Goal: Find specific page/section: Find specific page/section

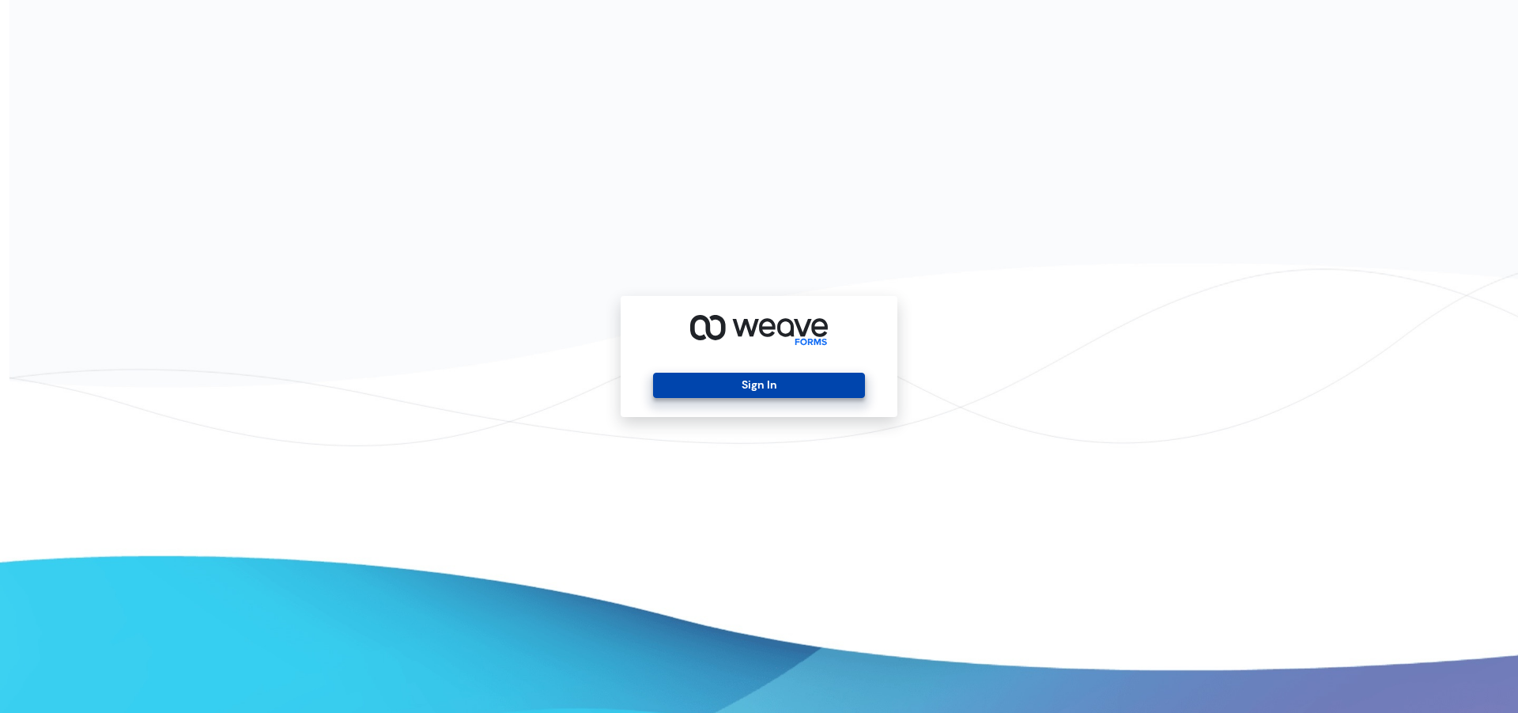
click at [706, 392] on button "Sign In" at bounding box center [758, 385] width 211 height 25
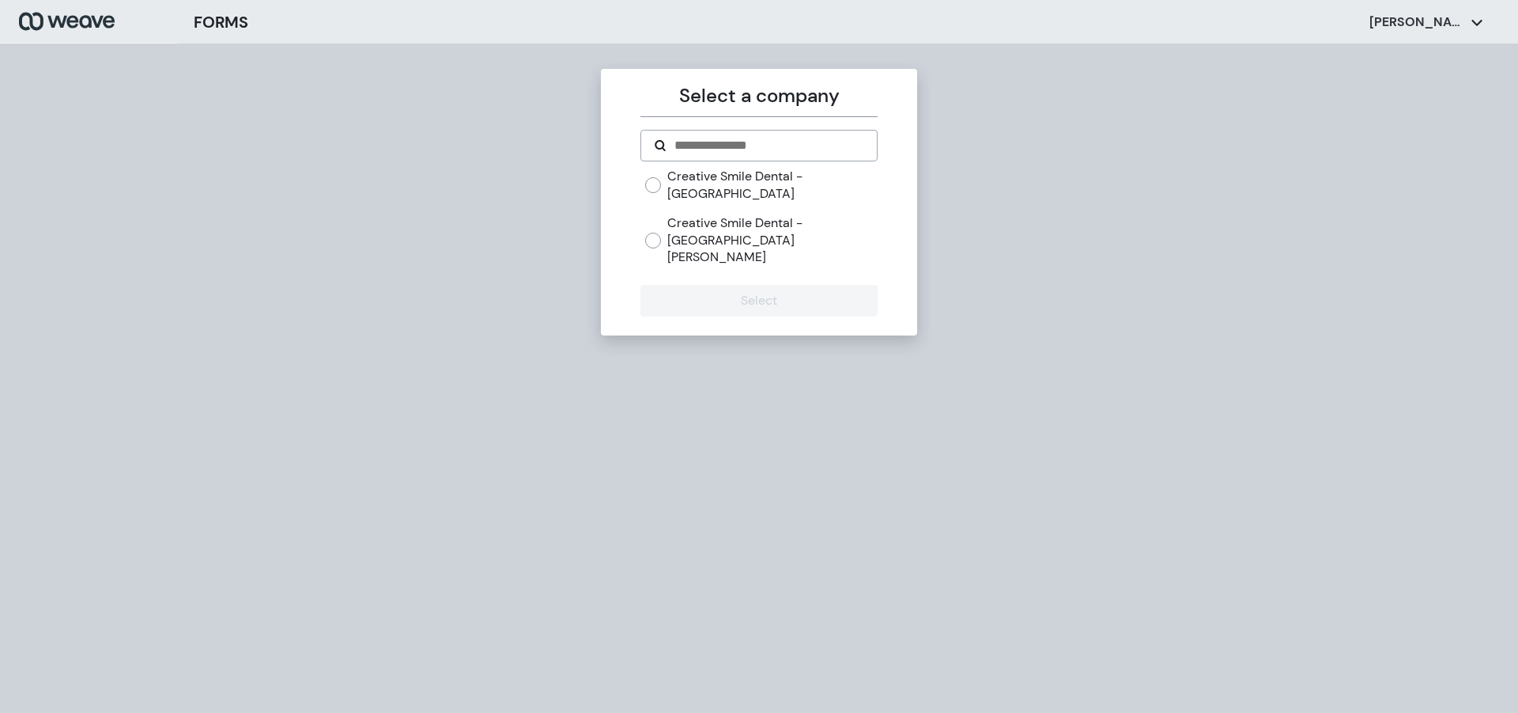
click at [717, 214] on label "Creative Smile Dental - [GEOGRAPHIC_DATA][PERSON_NAME]" at bounding box center [772, 239] width 210 height 51
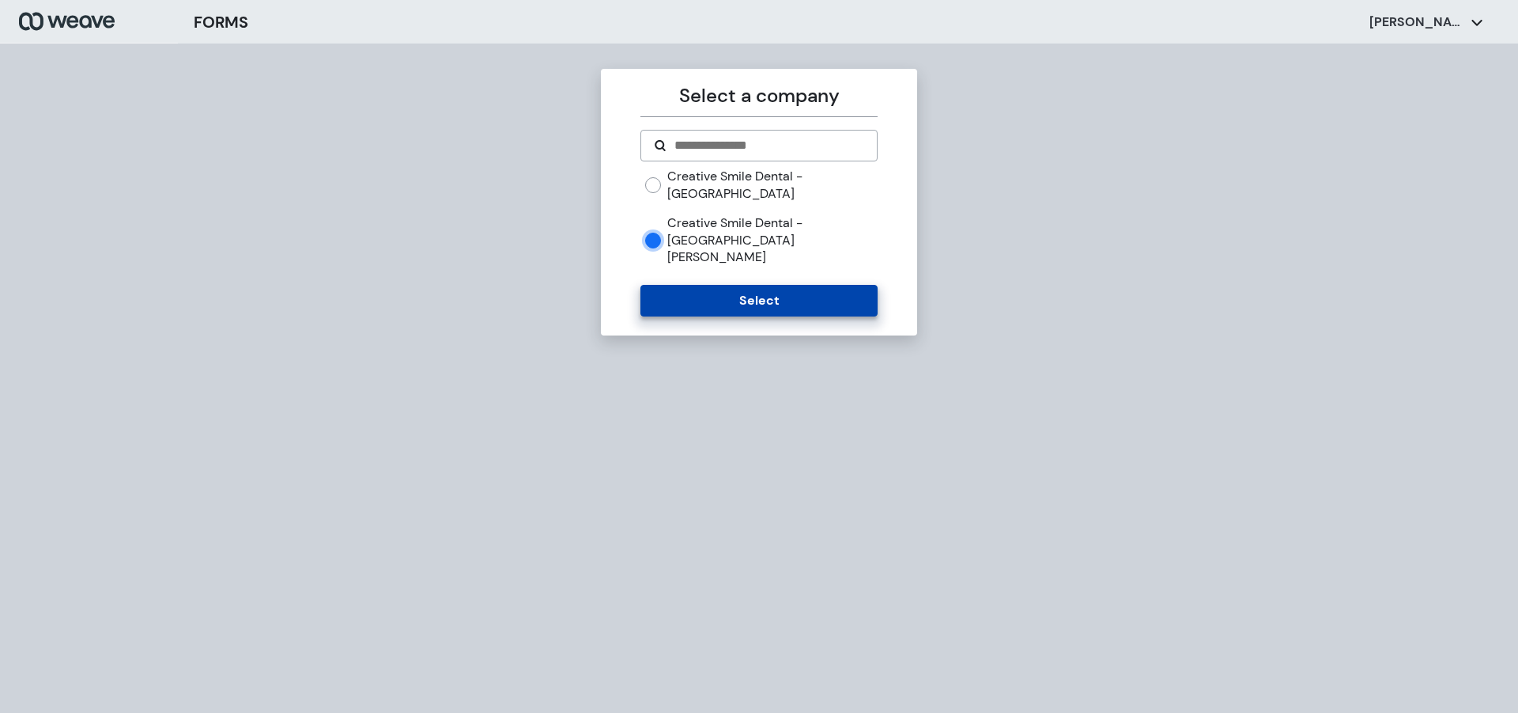
click at [688, 285] on button "Select" at bounding box center [759, 301] width 236 height 32
